Goal: Navigation & Orientation: Understand site structure

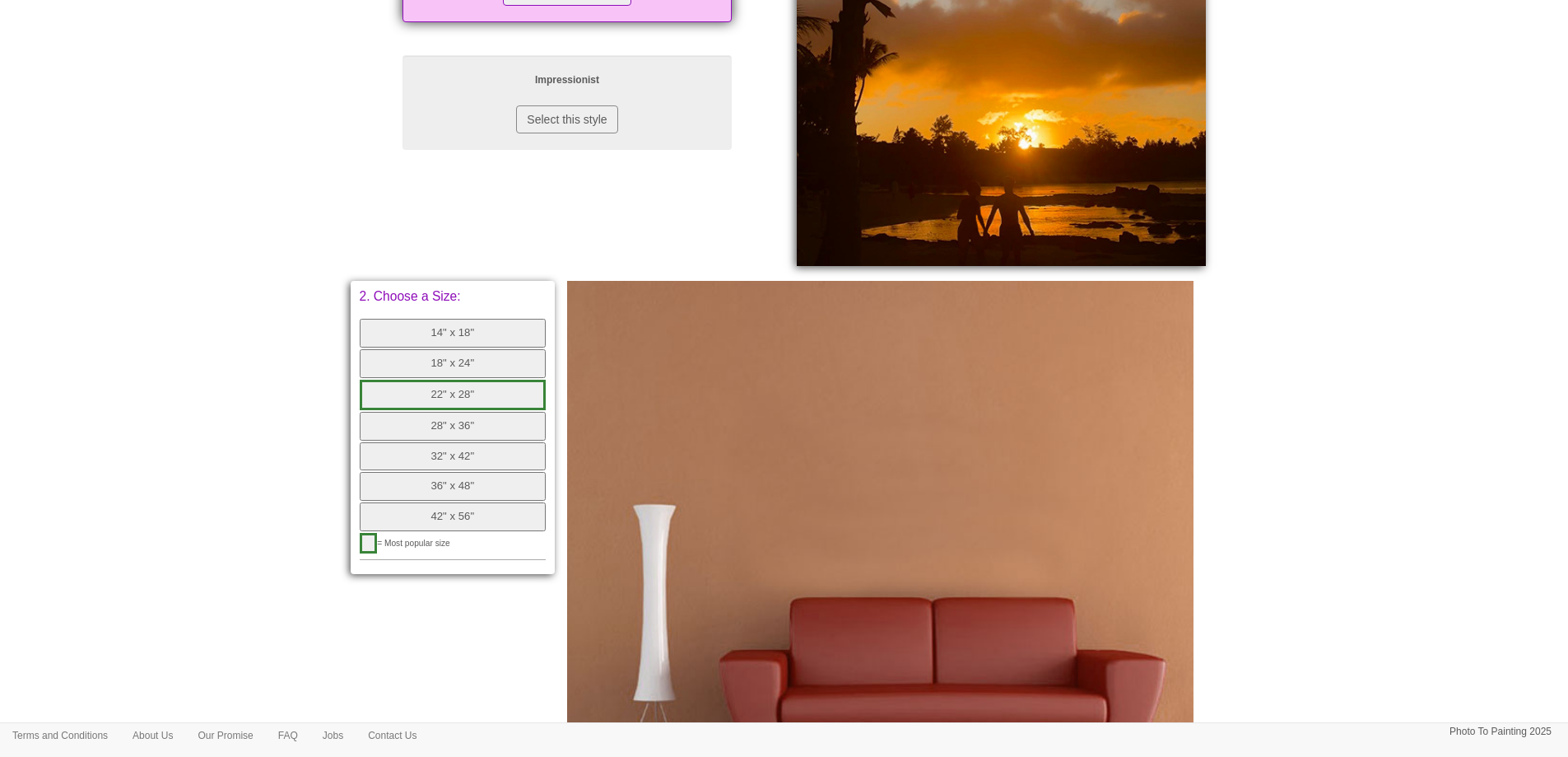
scroll to position [494, 0]
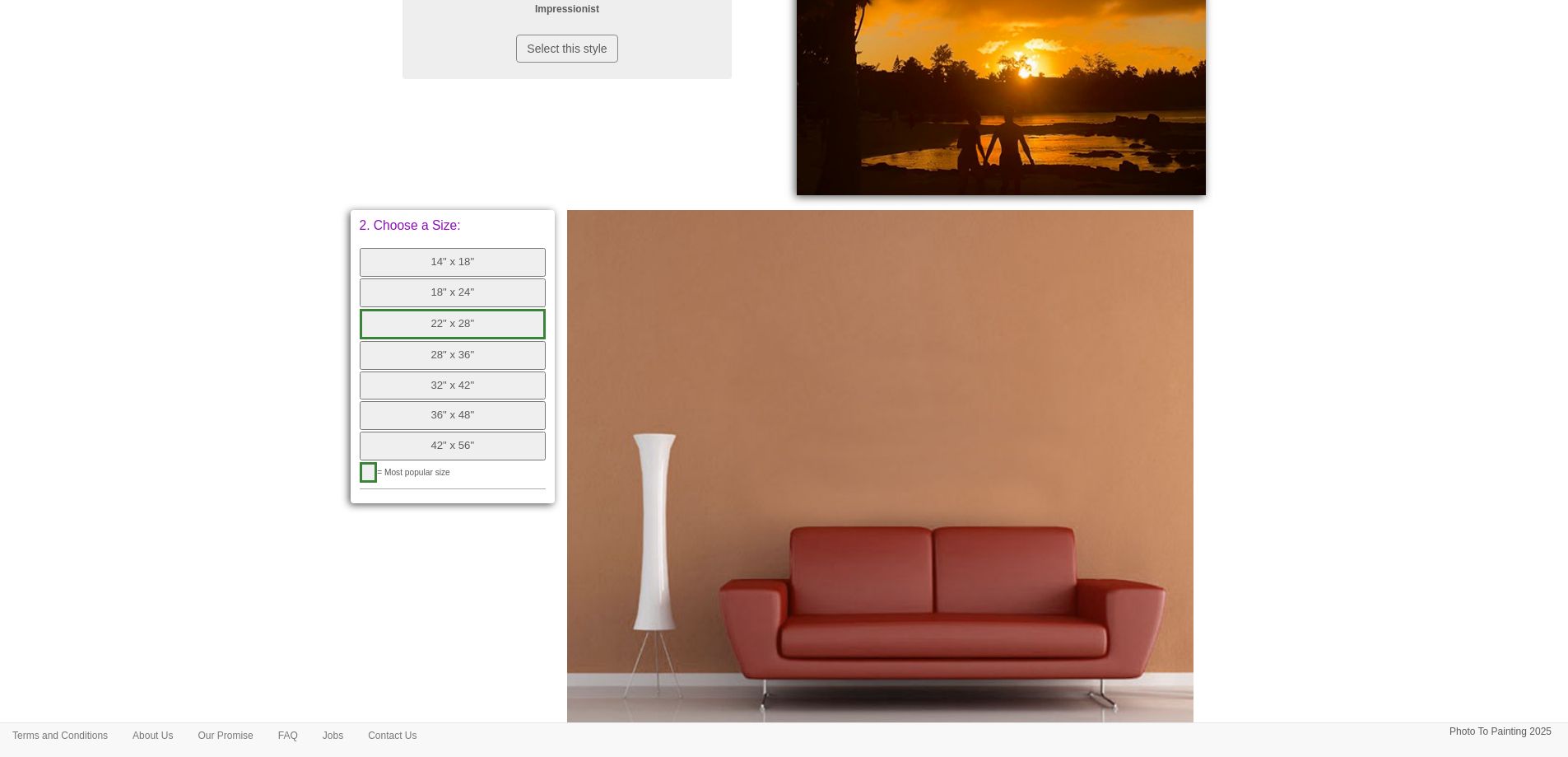
click at [439, 259] on button "14" x 18"" at bounding box center [453, 262] width 187 height 29
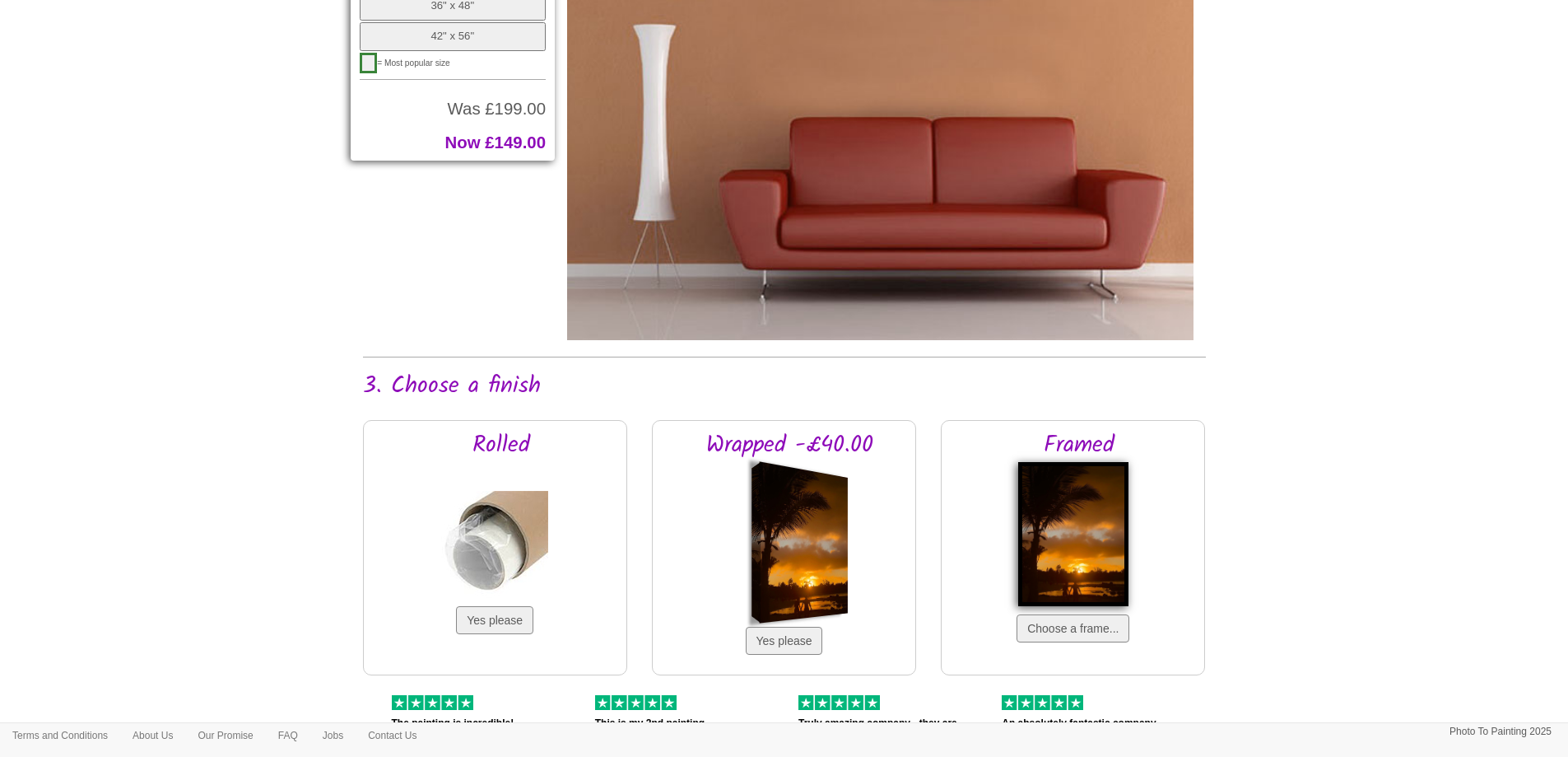
scroll to position [1153, 0]
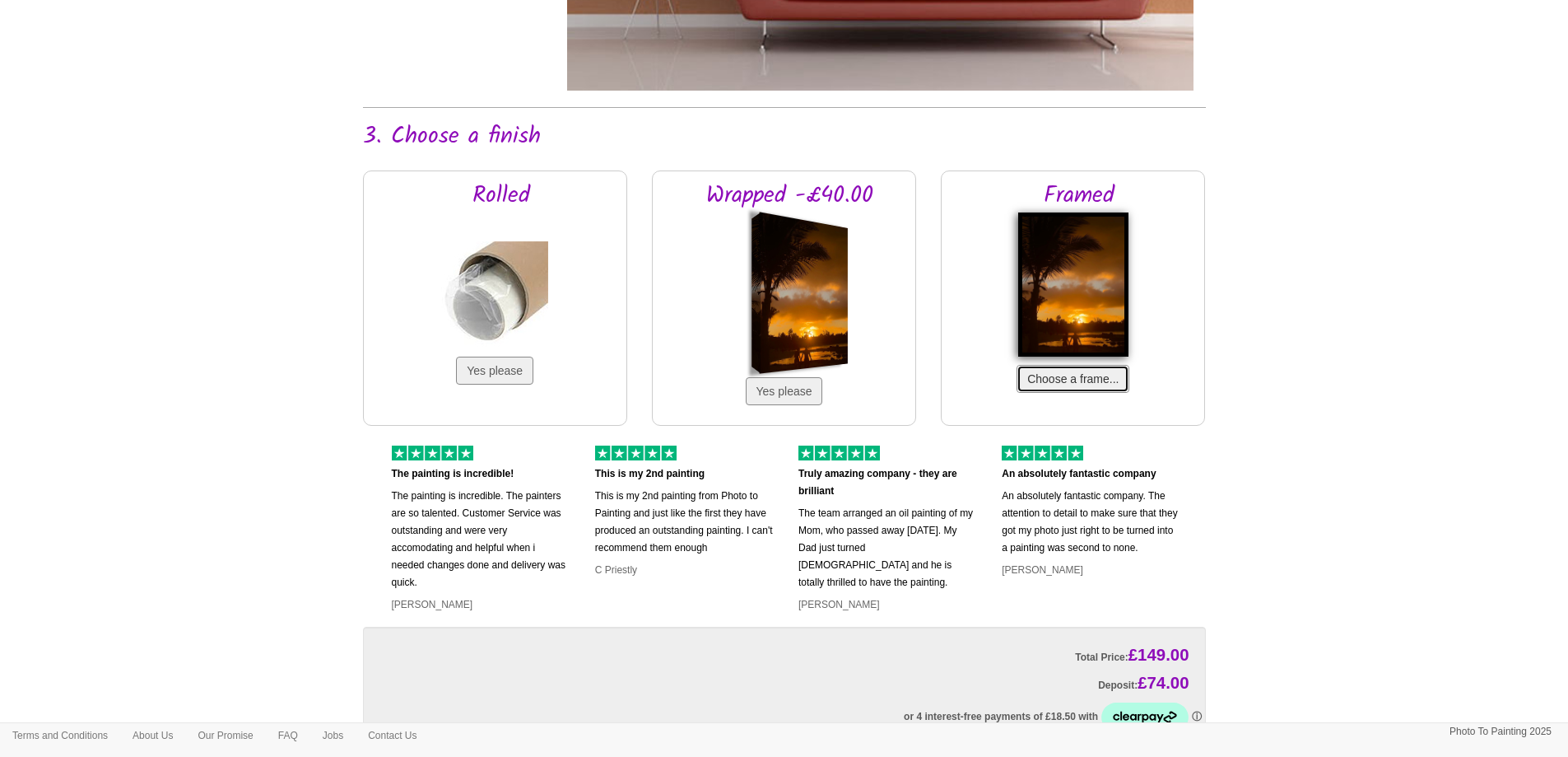
click at [1102, 381] on button "Choose a frame..." at bounding box center [1072, 378] width 113 height 28
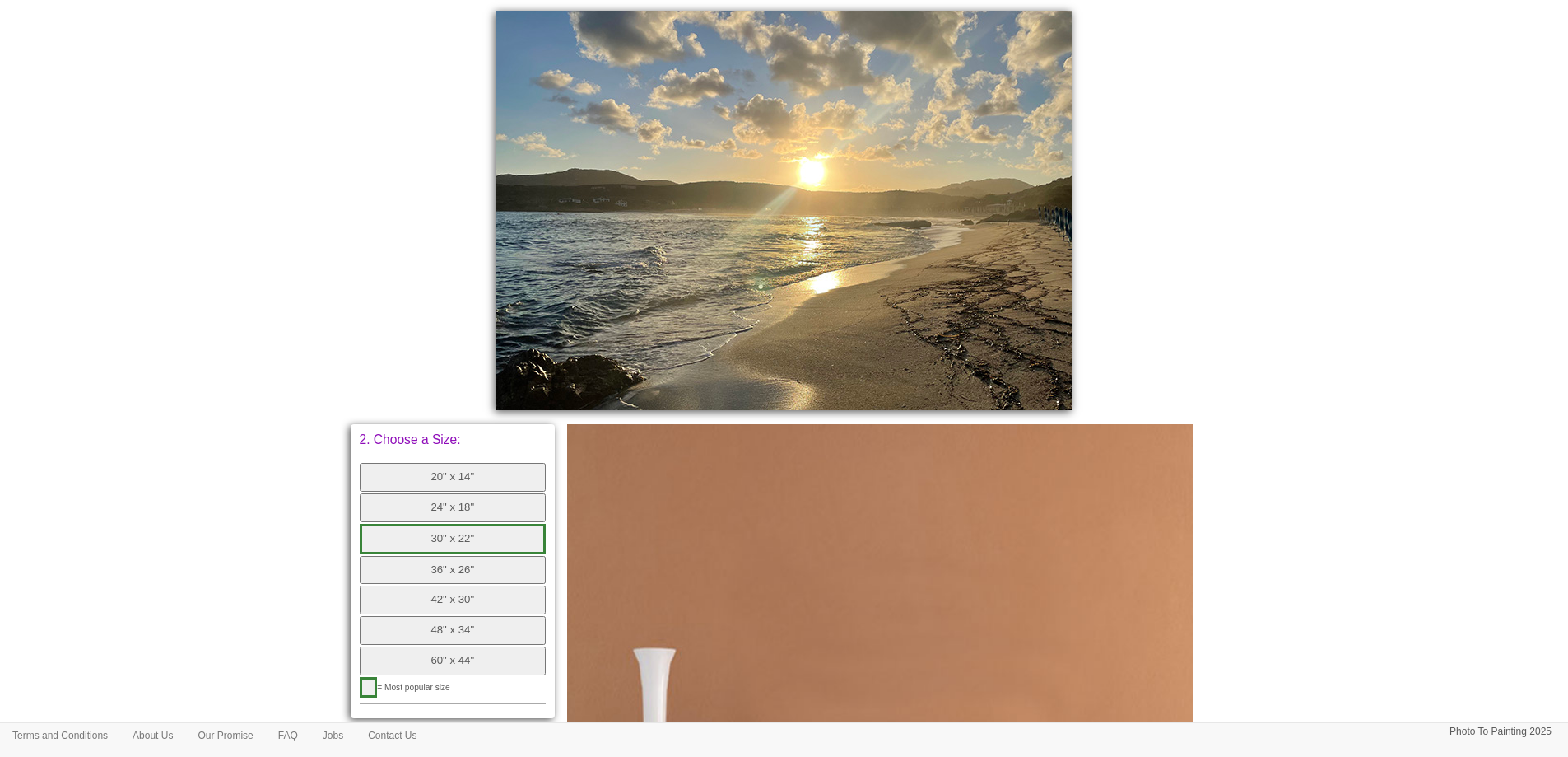
scroll to position [592, 0]
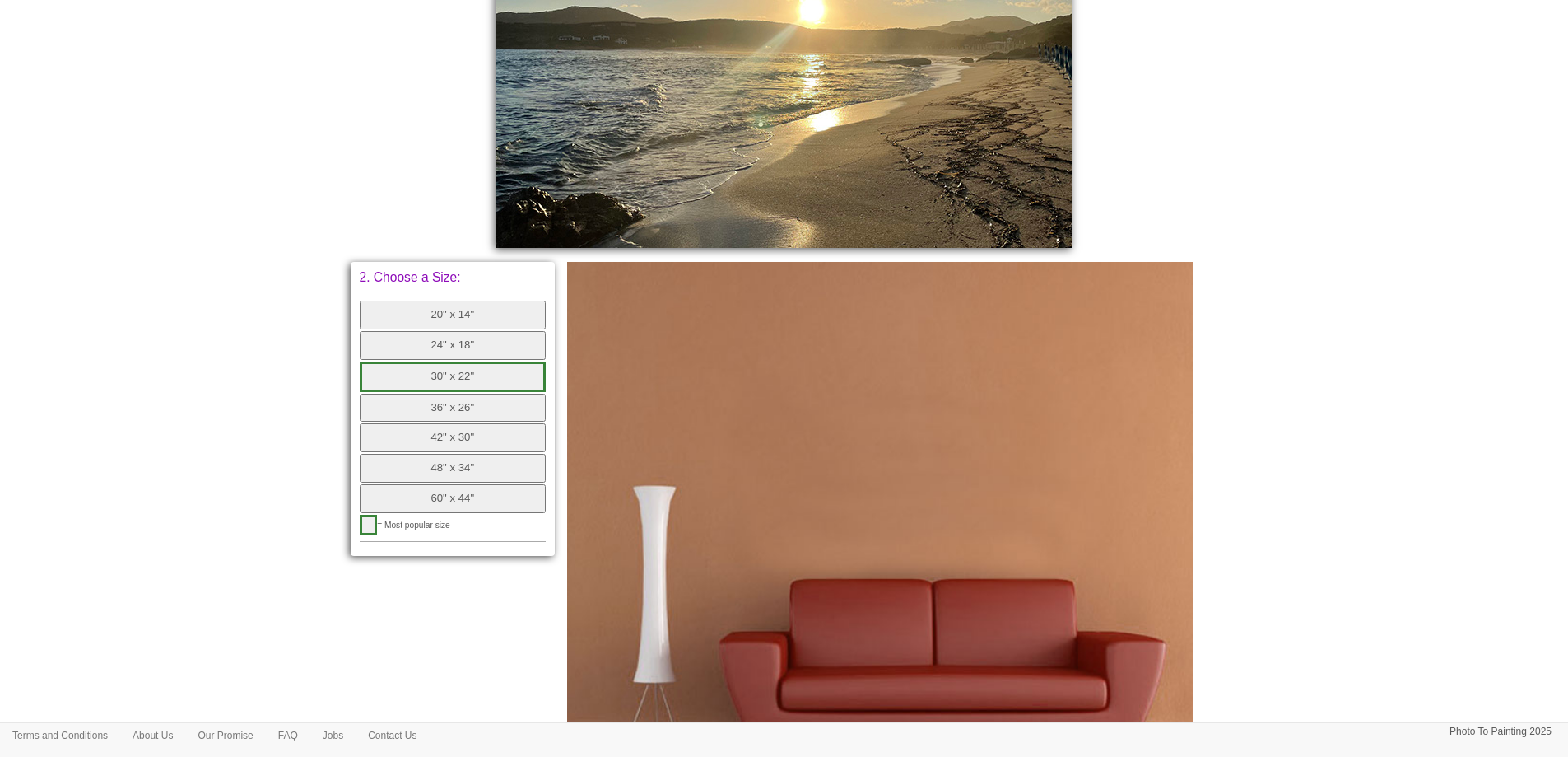
click at [429, 375] on button "30" x 22"" at bounding box center [453, 377] width 187 height 31
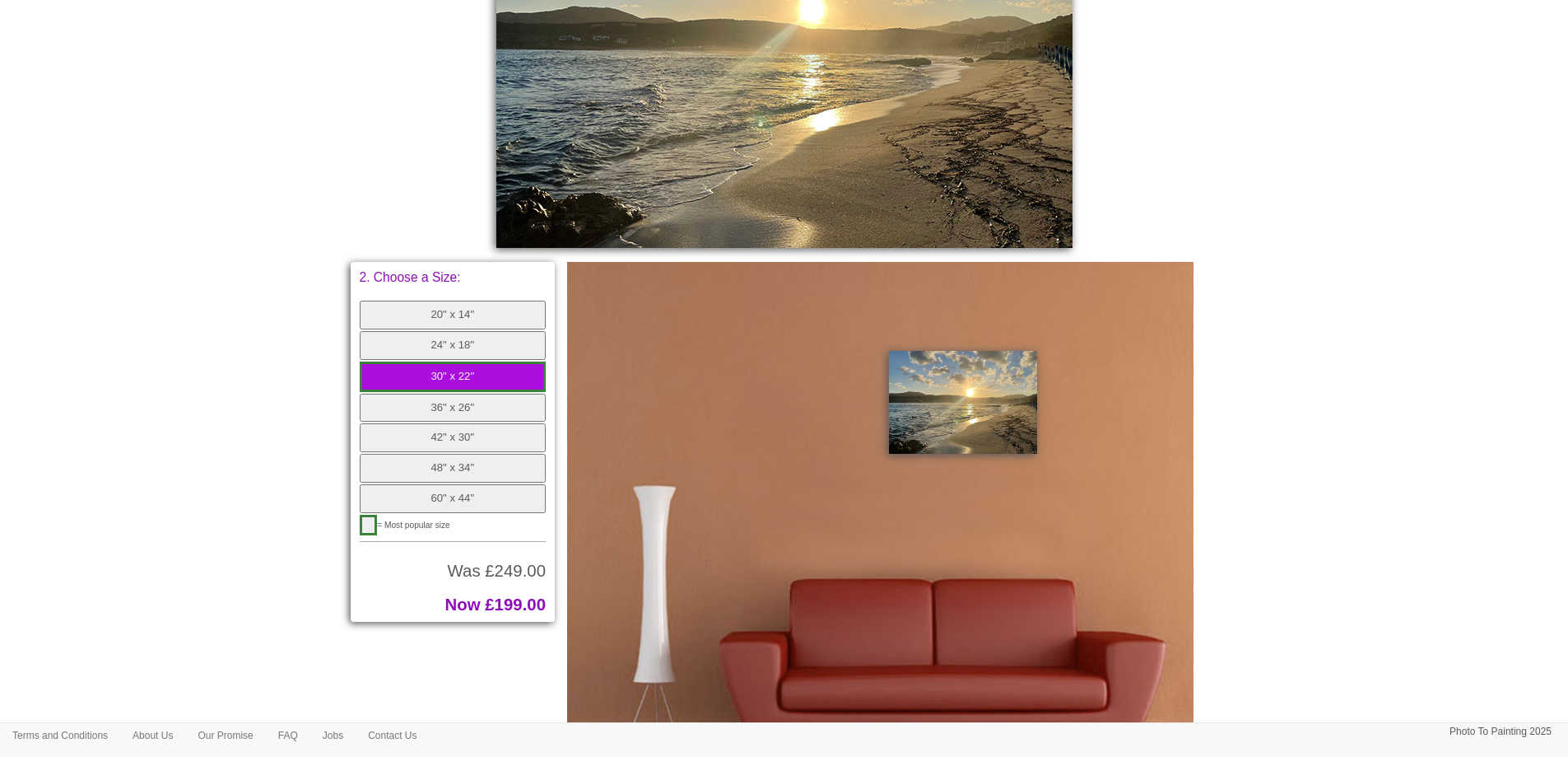
scroll to position [0, 0]
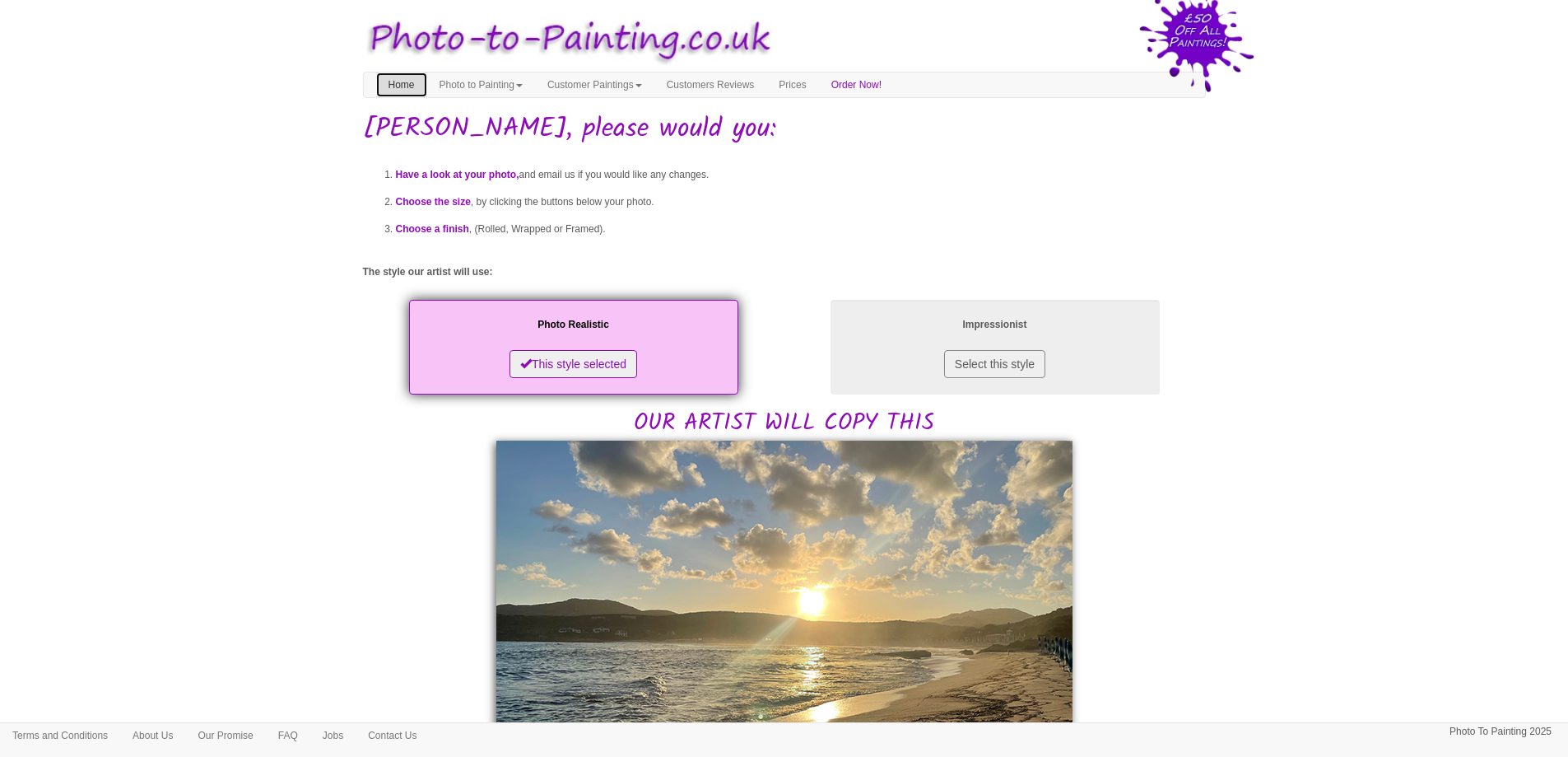
click at [385, 83] on link "Home" at bounding box center [401, 85] width 51 height 25
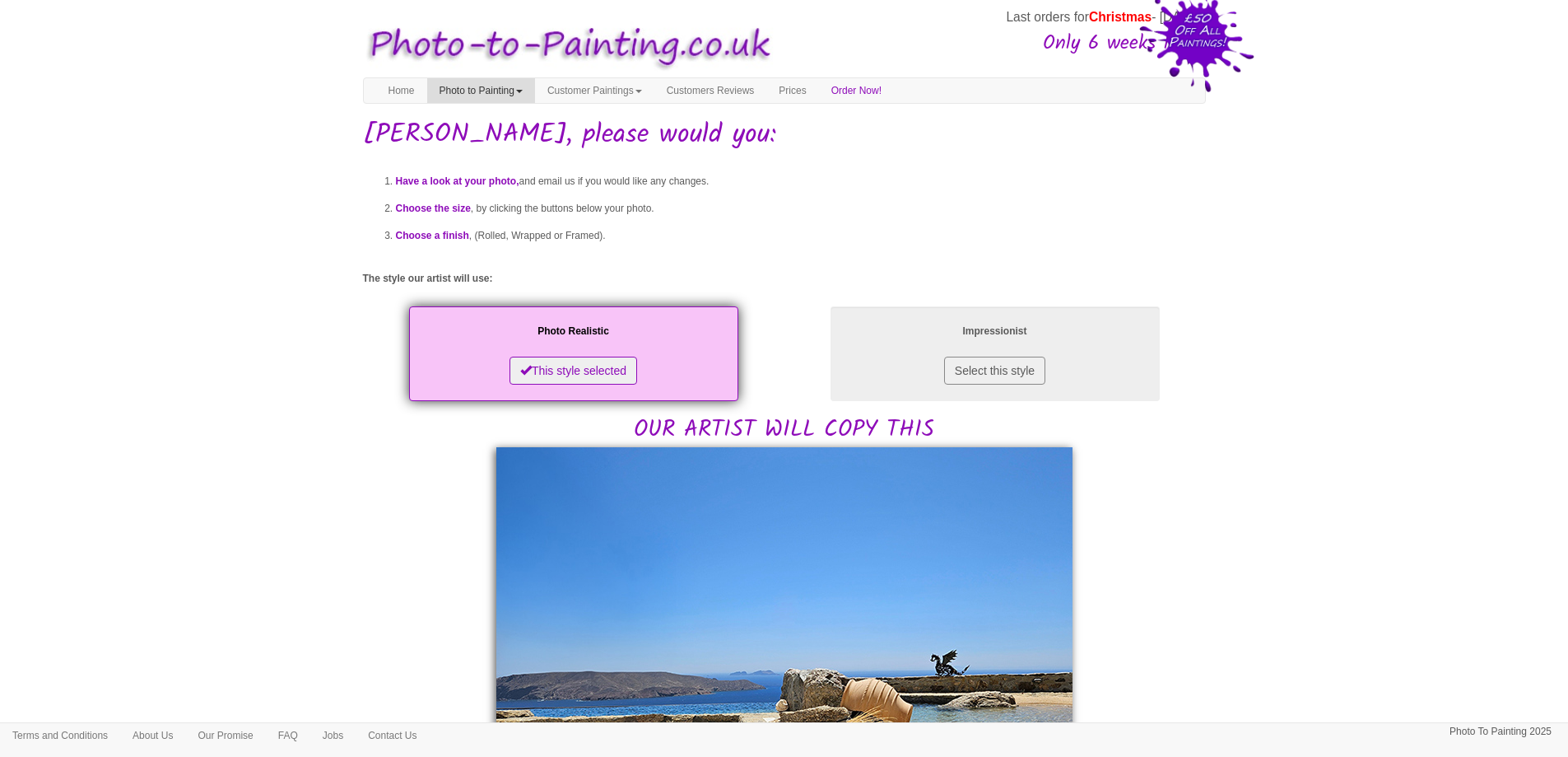
click at [491, 80] on link "Photo to Painting" at bounding box center [481, 90] width 108 height 25
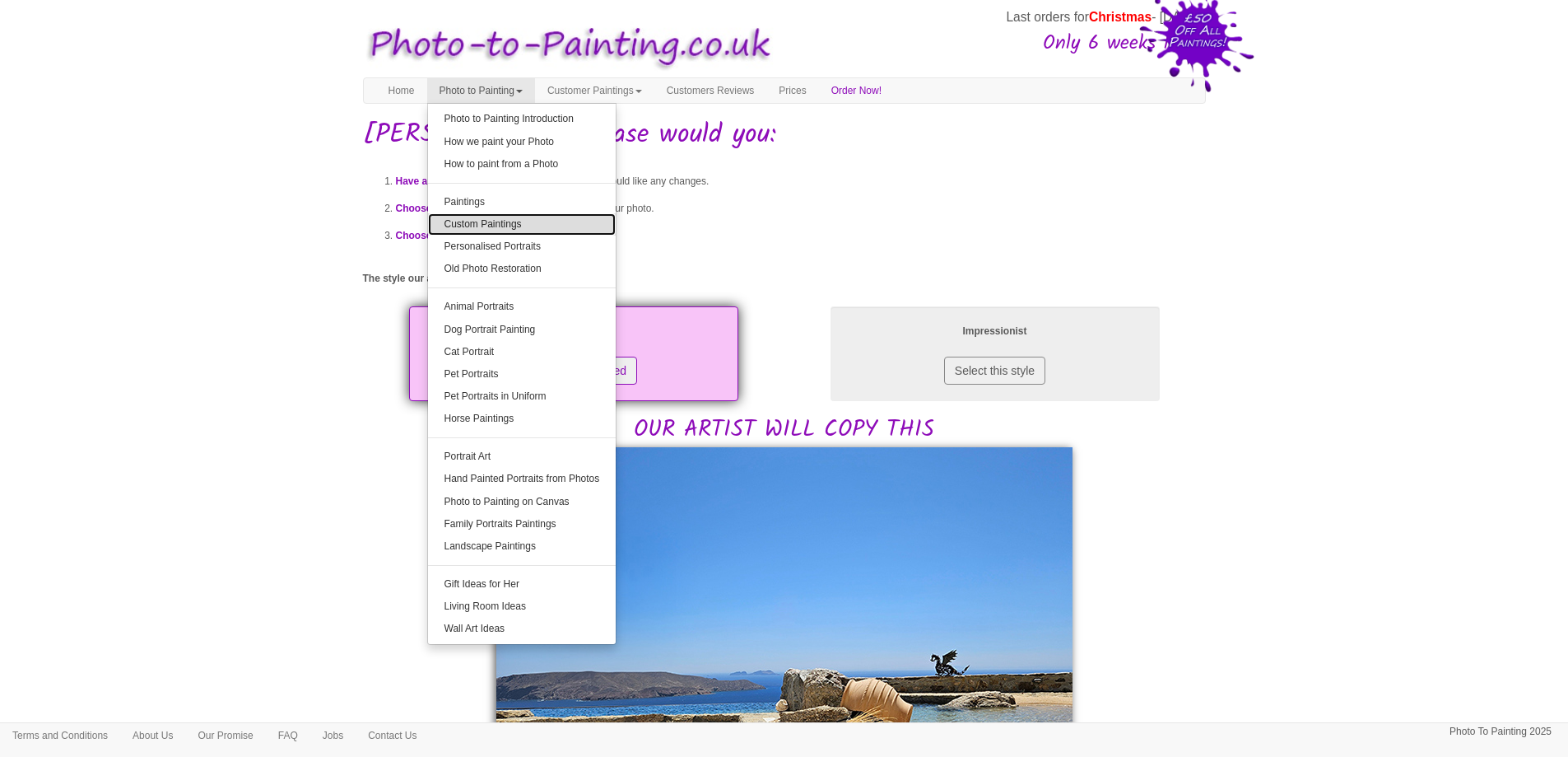
click at [511, 222] on link "Custom Paintings" at bounding box center [522, 223] width 188 height 22
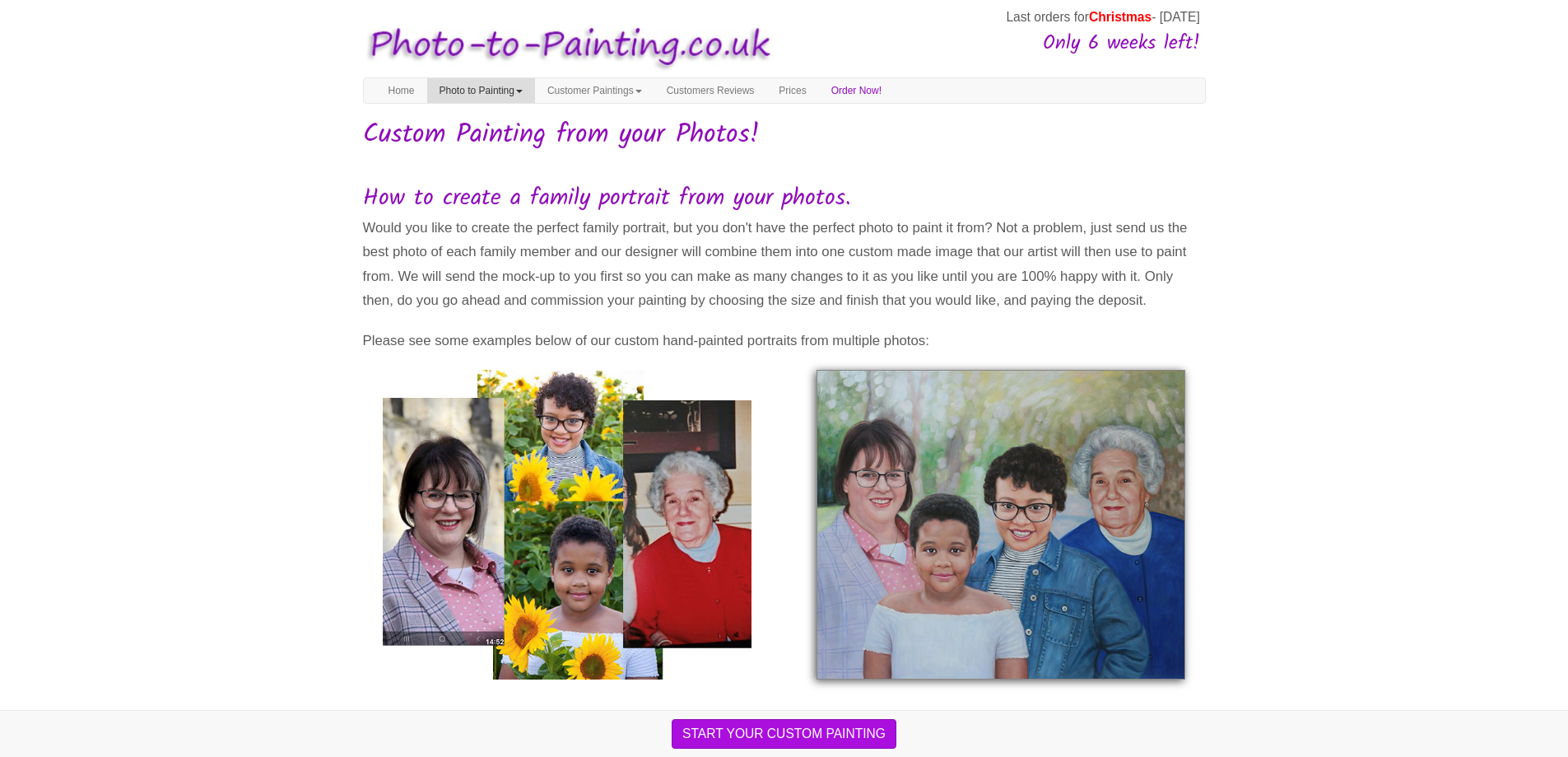
click at [507, 89] on link "Photo to Painting" at bounding box center [481, 90] width 108 height 25
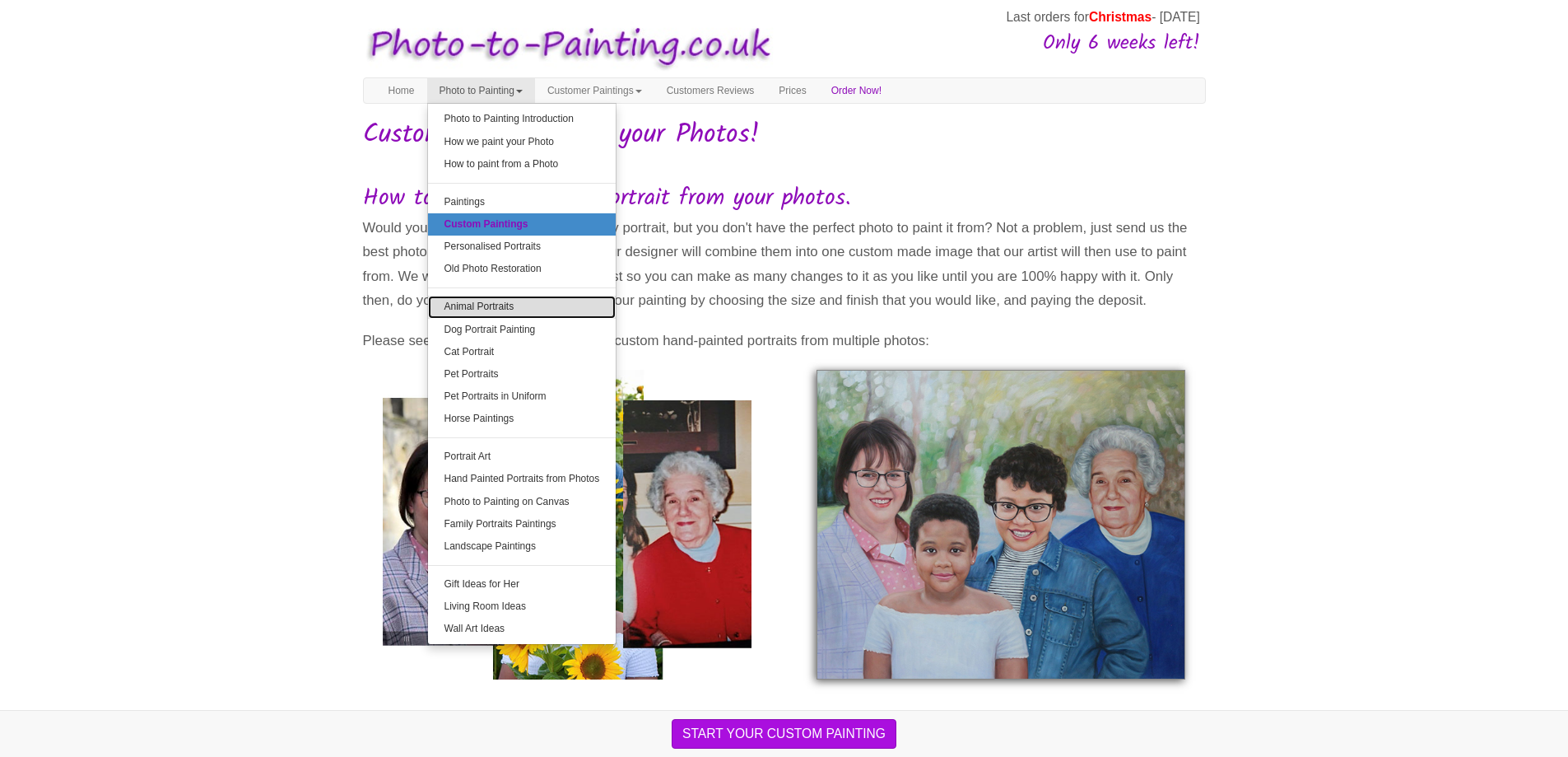
click at [492, 310] on link "Animal Portraits" at bounding box center [522, 306] width 188 height 22
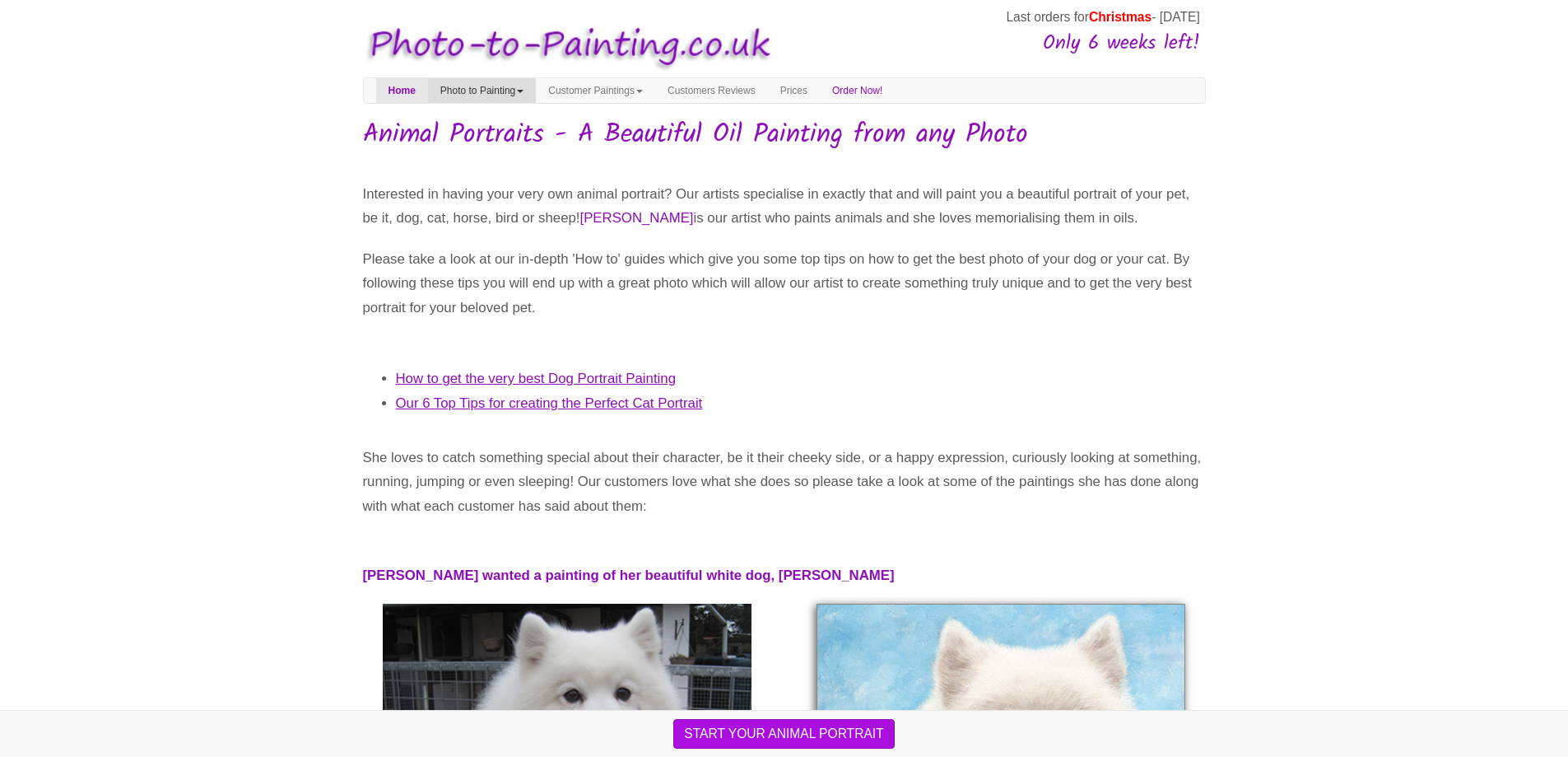
click at [528, 89] on link "Photo to Painting" at bounding box center [482, 90] width 108 height 25
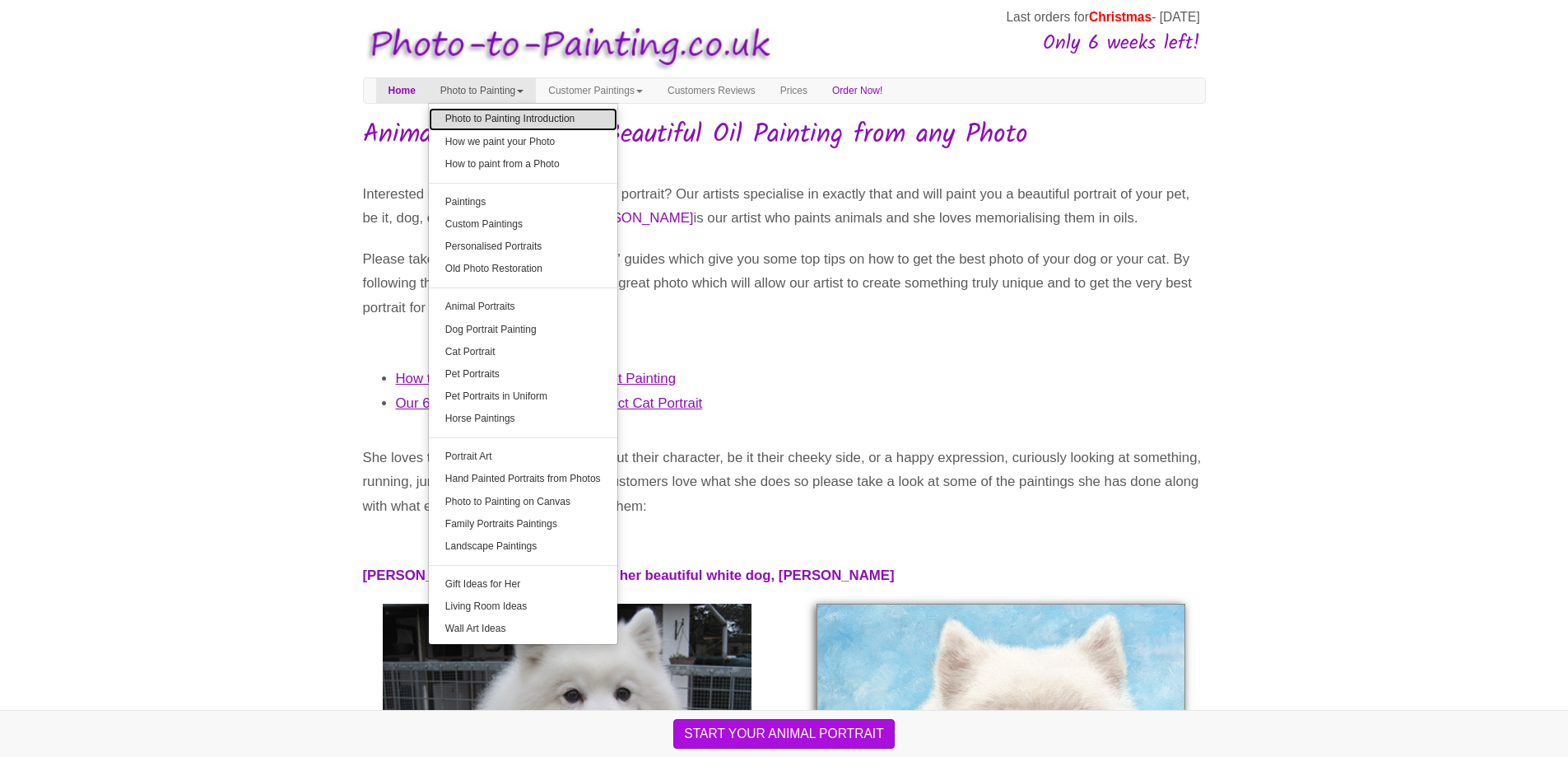
click at [520, 111] on link "Photo to Painting Introduction" at bounding box center [523, 118] width 188 height 22
